Goal: Information Seeking & Learning: Compare options

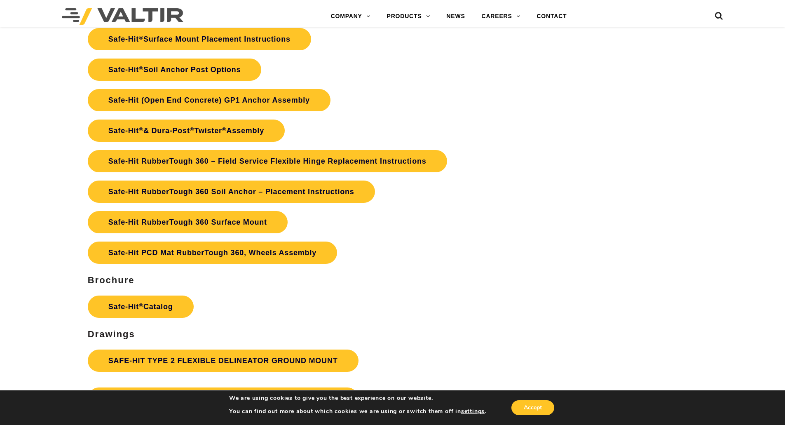
scroll to position [2183, 0]
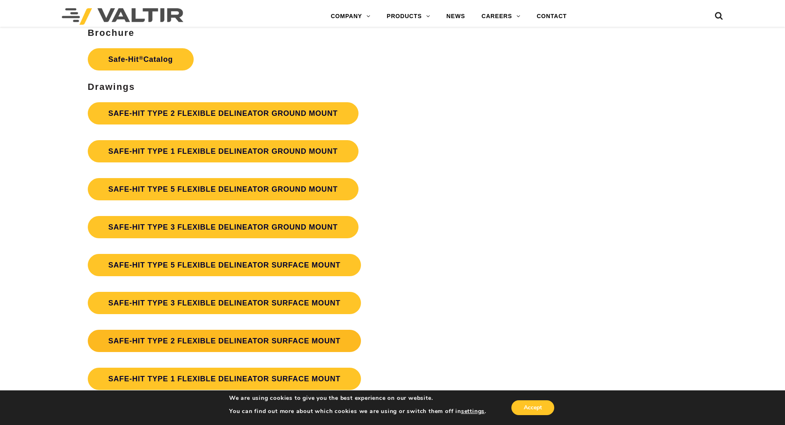
click at [314, 348] on link "SAFE-HIT TYPE 2 FLEXIBLE DELINEATOR SURFACE MOUNT" at bounding box center [224, 340] width 273 height 22
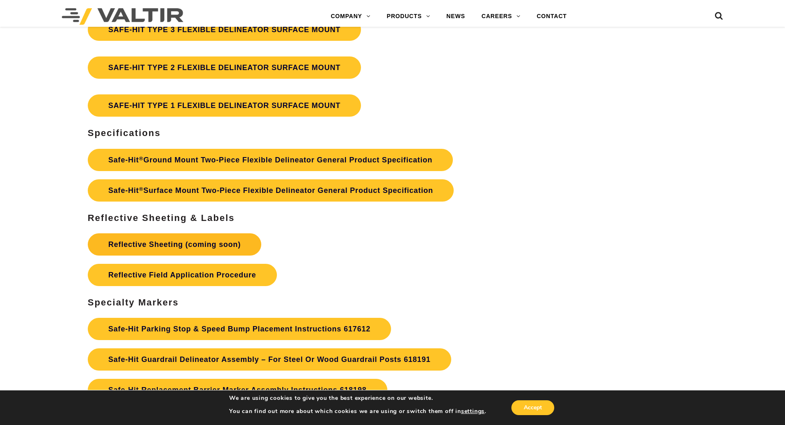
scroll to position [2347, 0]
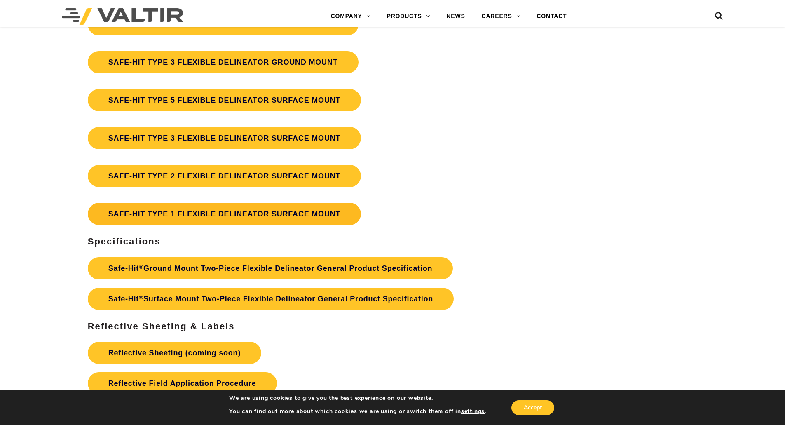
click at [220, 209] on link "SAFE-HIT TYPE 1 FLEXIBLE DELINEATOR SURFACE MOUNT" at bounding box center [224, 214] width 273 height 22
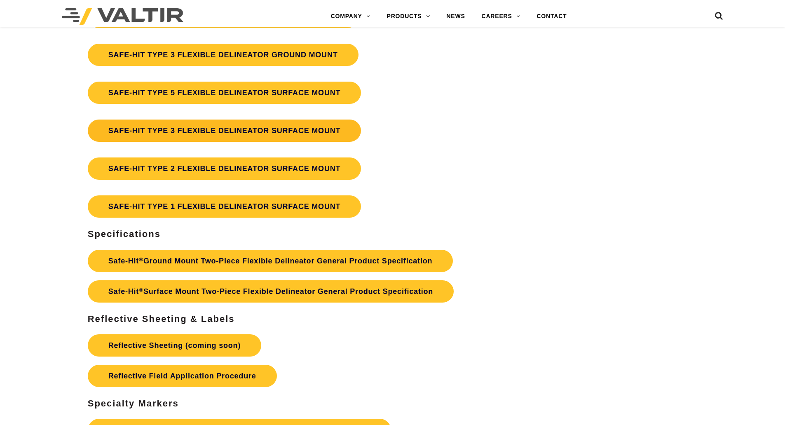
click at [191, 132] on link "SAFE-HIT TYPE 3 FLEXIBLE DELINEATOR SURFACE MOUNT" at bounding box center [224, 130] width 273 height 22
